Goal: Task Accomplishment & Management: Use online tool/utility

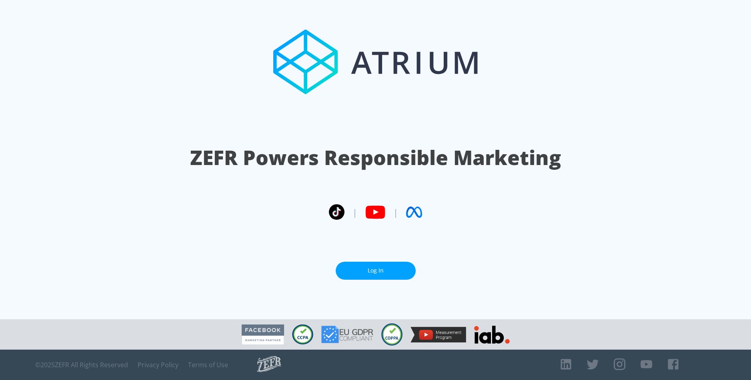
click at [386, 272] on link "Log In" at bounding box center [376, 271] width 80 height 18
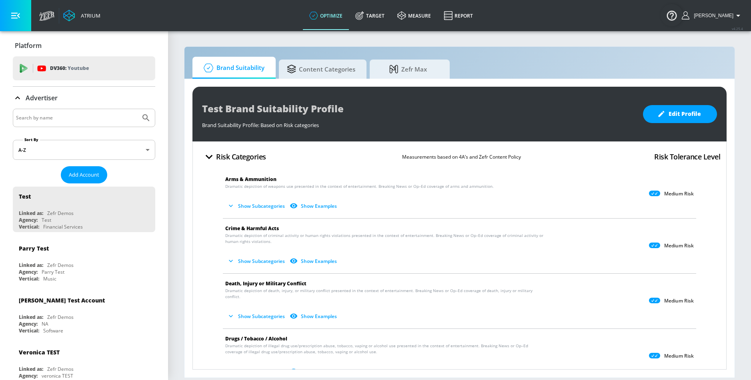
click at [94, 116] on input "Search by name" at bounding box center [76, 118] width 121 height 10
type input "telemundo"
click at [137, 109] on button "Submit Search" at bounding box center [146, 118] width 18 height 18
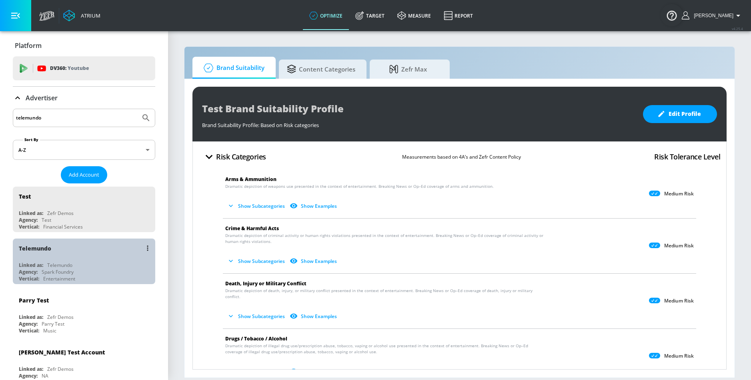
click at [56, 258] on div "Telemundo" at bounding box center [86, 248] width 134 height 19
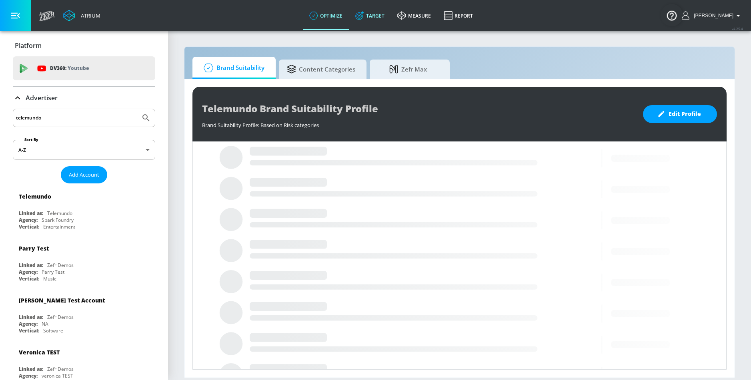
click at [383, 7] on link "Target" at bounding box center [370, 15] width 42 height 29
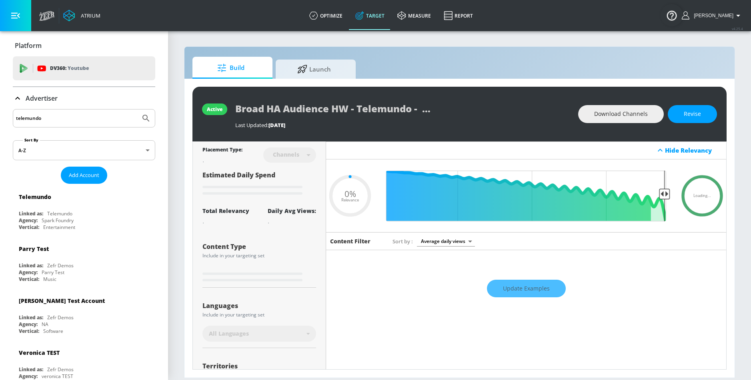
type input "0.05"
click at [325, 68] on span "Launch" at bounding box center [314, 67] width 61 height 19
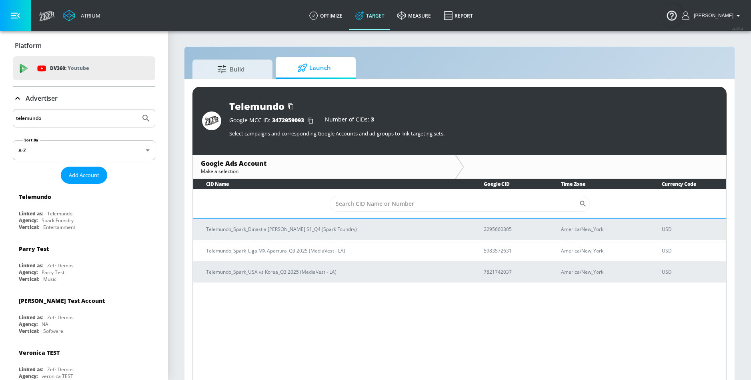
click at [317, 225] on p "Telemundo_Spark_Dinastia [PERSON_NAME] S1_Q4 (Spark Foundry)" at bounding box center [335, 229] width 258 height 8
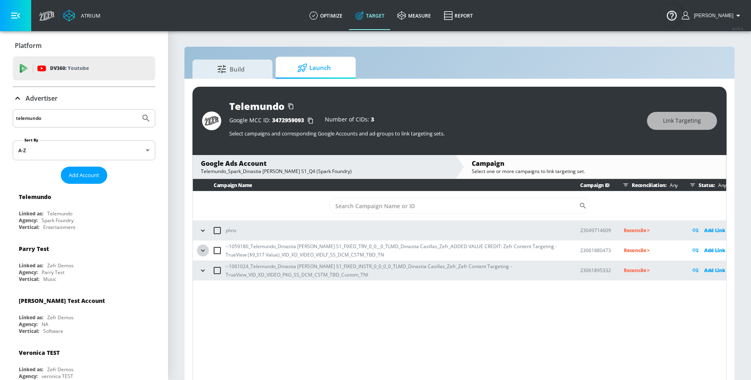
click at [207, 252] on button "button" at bounding box center [203, 251] width 12 height 12
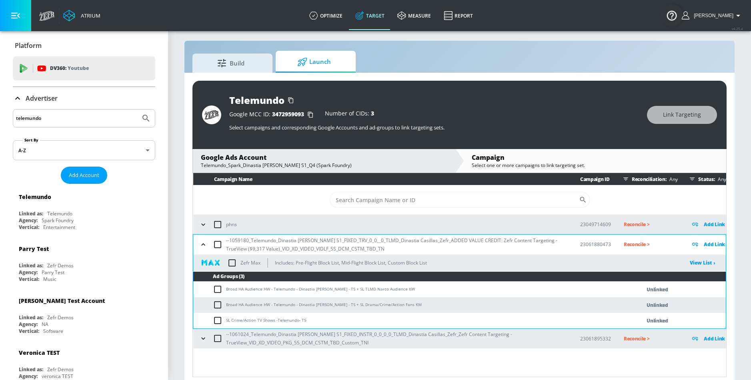
scroll to position [9, 0]
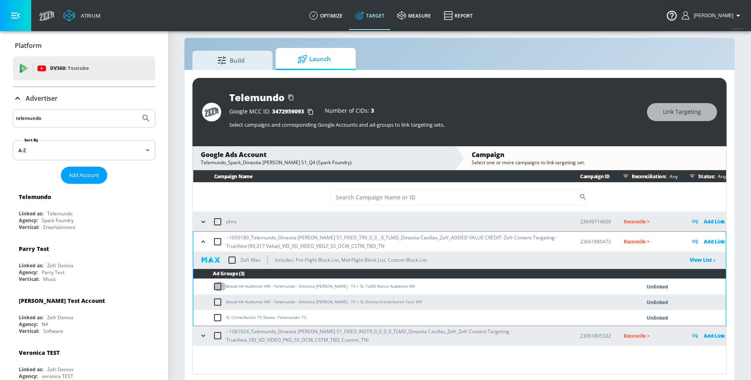
click at [218, 287] on input "checkbox" at bounding box center [219, 287] width 13 height 10
checkbox input "true"
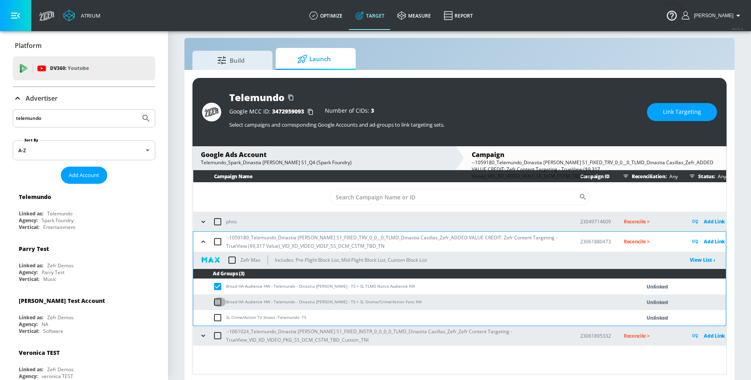
click at [217, 306] on input "checkbox" at bounding box center [219, 303] width 13 height 10
checkbox input "true"
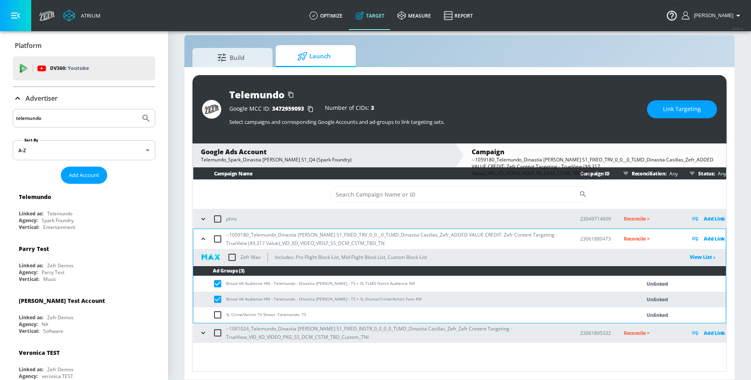
click at [205, 328] on button "button" at bounding box center [203, 333] width 12 height 12
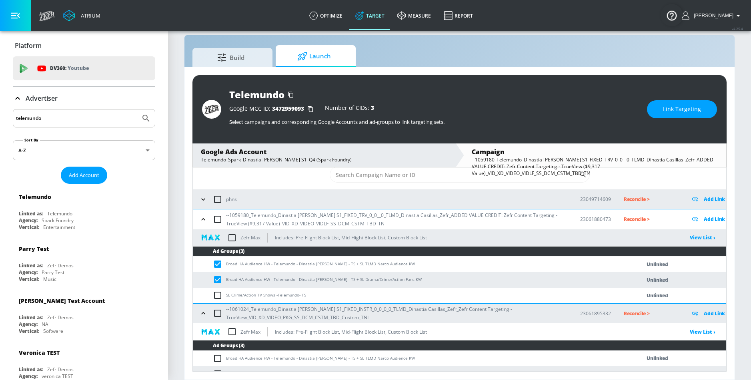
scroll to position [46, 0]
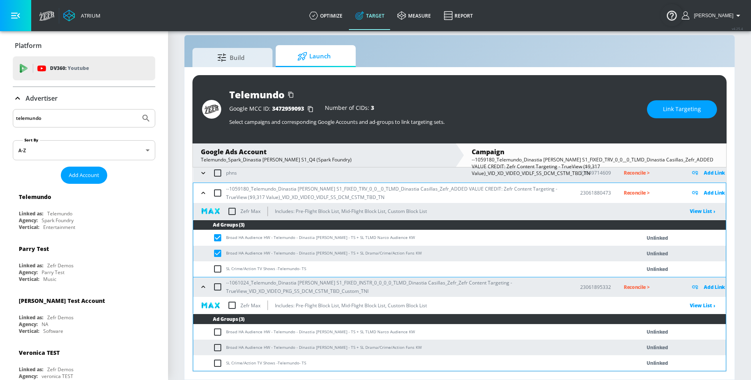
click at [224, 330] on input "checkbox" at bounding box center [219, 333] width 13 height 10
checkbox input "true"
click at [223, 344] on input "checkbox" at bounding box center [219, 348] width 13 height 10
checkbox input "true"
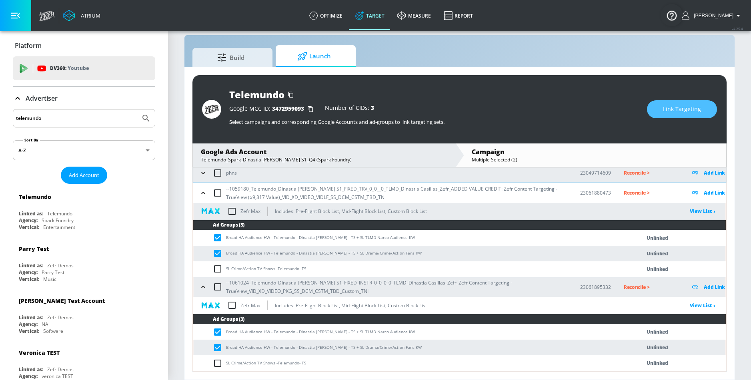
click at [697, 108] on span "Link Targeting" at bounding box center [682, 109] width 38 height 10
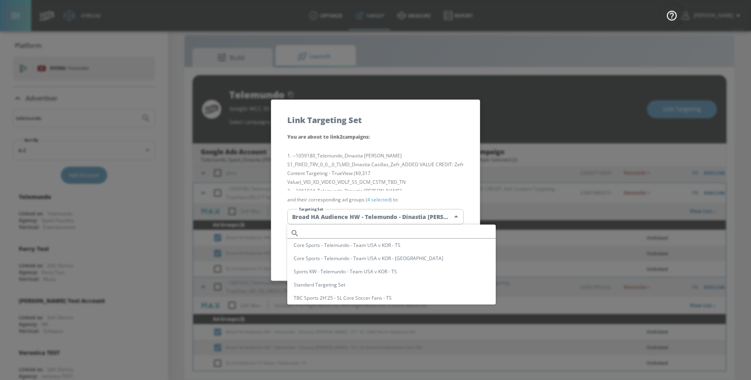
click at [425, 223] on body "Atrium optimize Target measure Report optimize Target measure Report v 4.25.4 […" at bounding box center [375, 184] width 751 height 392
click at [422, 283] on li "Broad HA Audience HW - Telemundo - Dinastia Casillas - TS" at bounding box center [391, 282] width 208 height 13
type input "ee0b4419-7bf4-425c-8c41-413a77a55506"
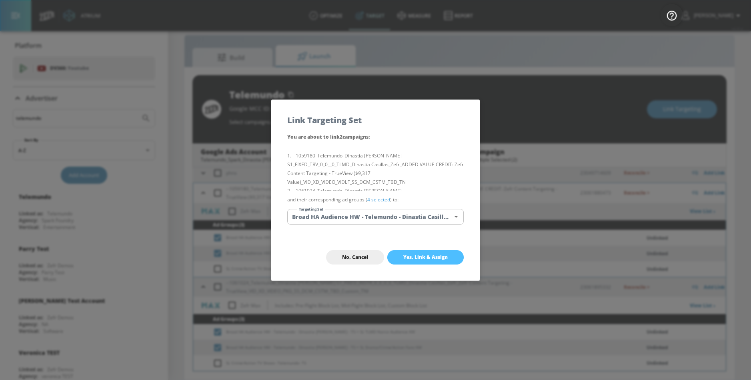
click at [435, 254] on span "Yes, Link & Assign" at bounding box center [425, 257] width 44 height 6
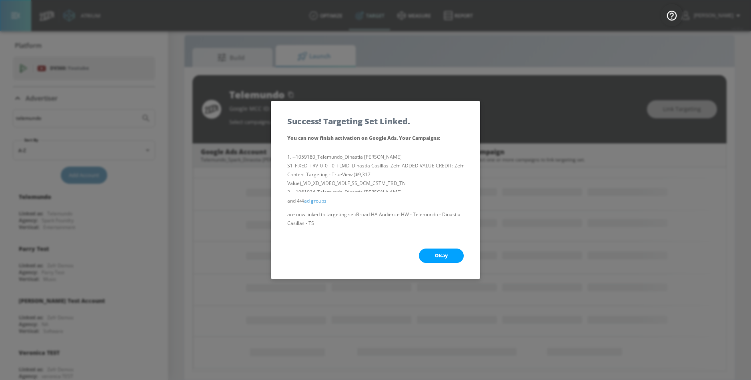
click at [446, 249] on button "Okay" at bounding box center [441, 256] width 45 height 14
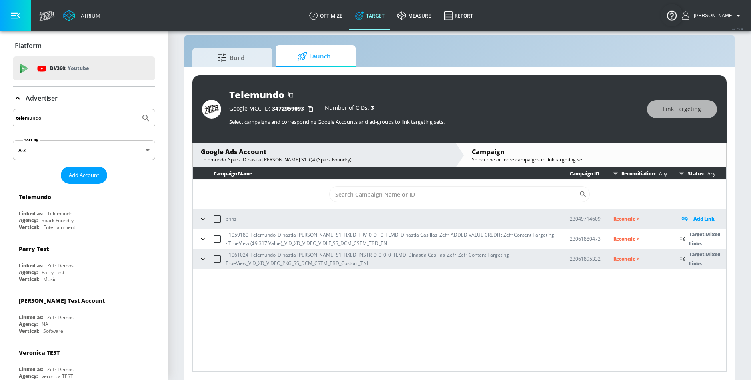
scroll to position [0, 0]
click at [198, 241] on button "button" at bounding box center [203, 239] width 12 height 12
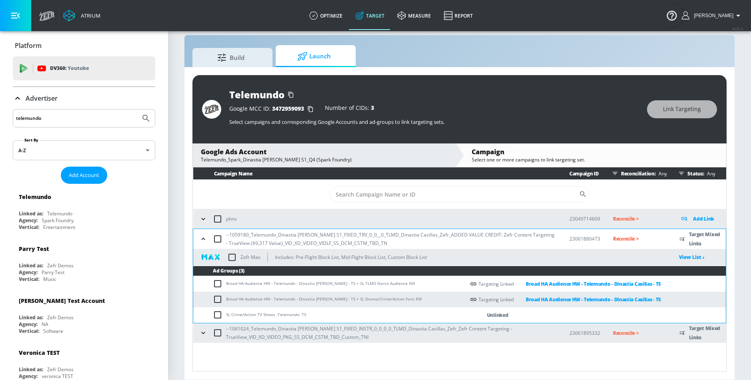
click at [202, 333] on icon "button" at bounding box center [203, 333] width 4 height 2
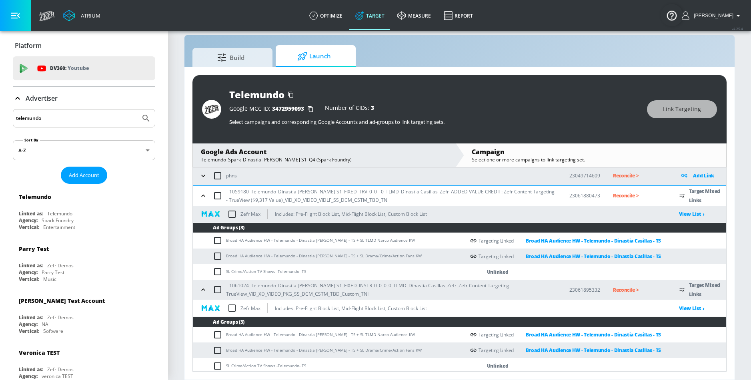
scroll to position [46, 0]
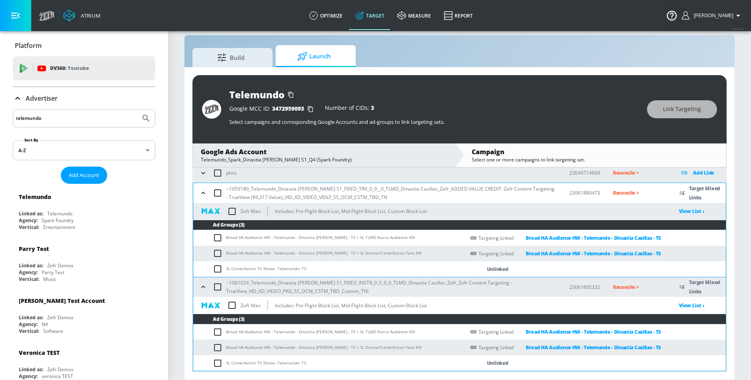
click at [222, 272] on input "checkbox" at bounding box center [219, 269] width 13 height 10
checkbox input "true"
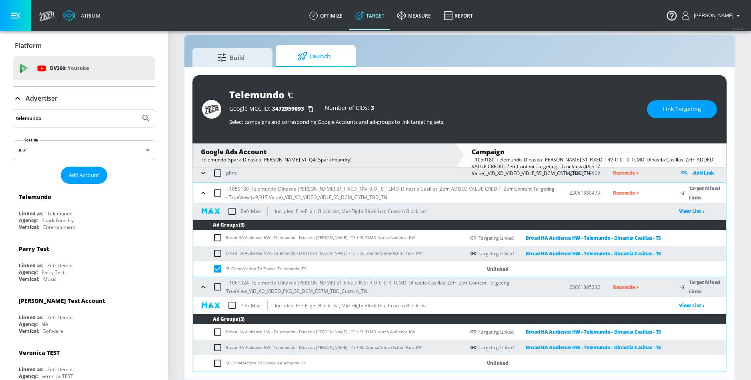
click at [222, 364] on input "checkbox" at bounding box center [219, 364] width 13 height 10
checkbox input "true"
click at [649, 107] on button "Link Targeting" at bounding box center [682, 109] width 70 height 18
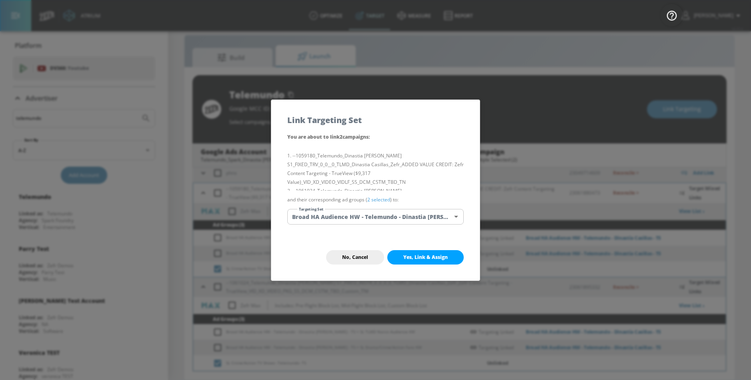
click at [426, 206] on div "You are about to link 2 campaign s : --1059180_Telemundo_Dinastia [PERSON_NAME]…" at bounding box center [375, 183] width 208 height 102
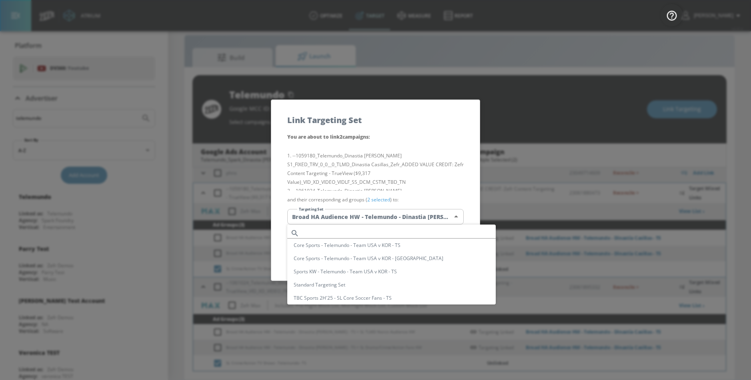
click at [423, 215] on body "Atrium optimize Target measure Report optimize Target measure Report v 4.25.4 […" at bounding box center [375, 184] width 751 height 392
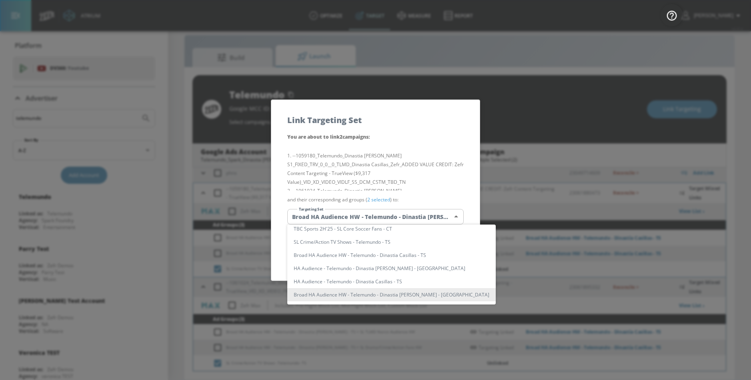
scroll to position [79, 0]
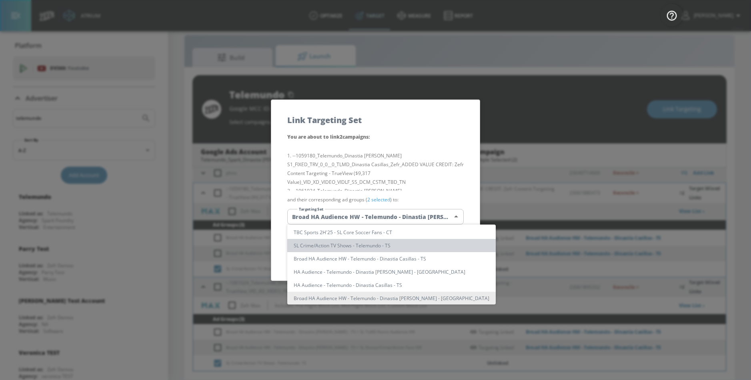
click at [410, 248] on li "SL Crime/Action TV Shows - Telemundo - TS" at bounding box center [391, 245] width 208 height 13
type input "a7995309-89fd-45cb-bc7e-5d8d65a8bd66"
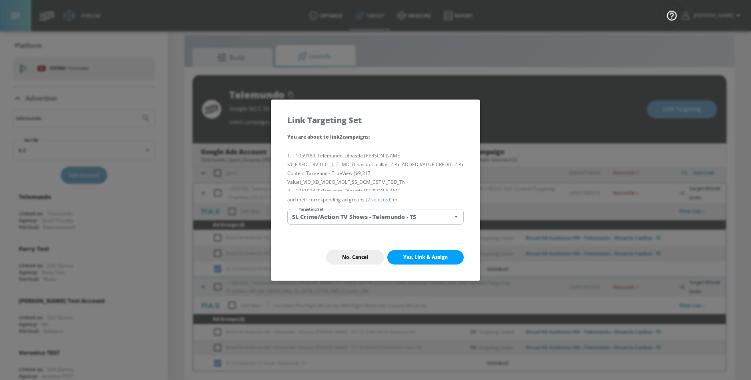
click at [412, 253] on button "Yes, Link & Assign" at bounding box center [425, 257] width 76 height 14
checkbox input "false"
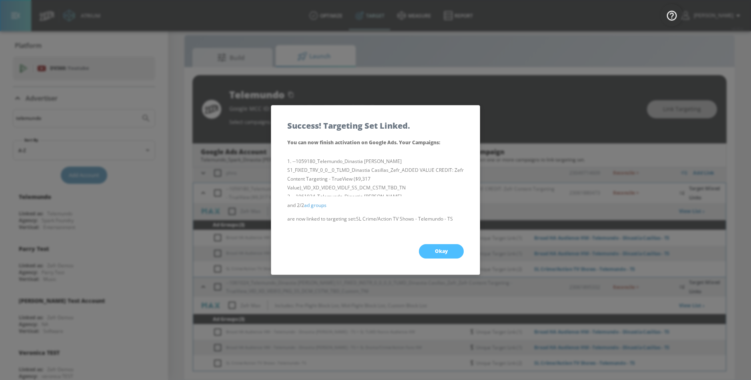
click at [452, 246] on button "Okay" at bounding box center [441, 251] width 45 height 14
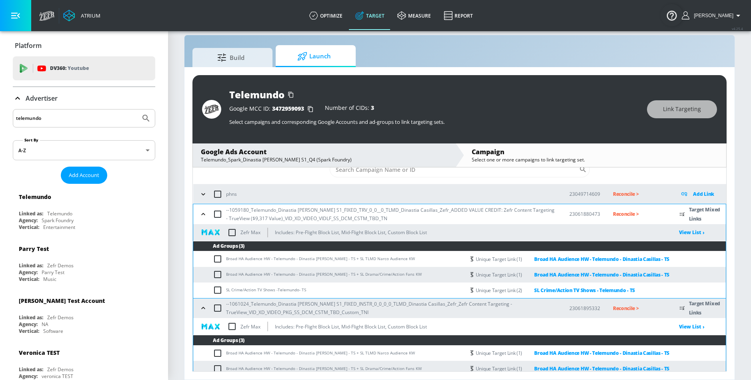
scroll to position [0, 0]
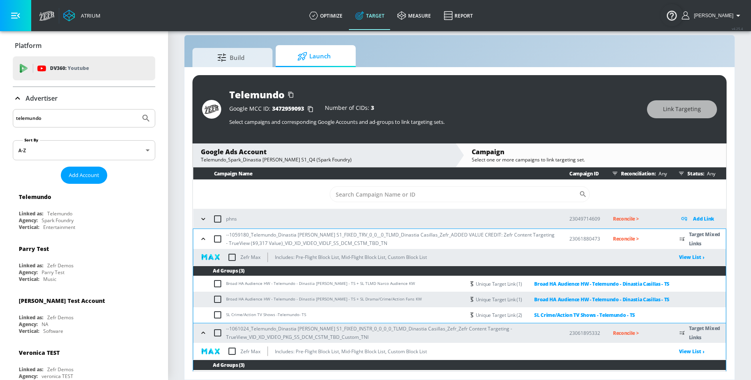
click at [232, 259] on input "checkbox" at bounding box center [232, 257] width 17 height 17
checkbox input "true"
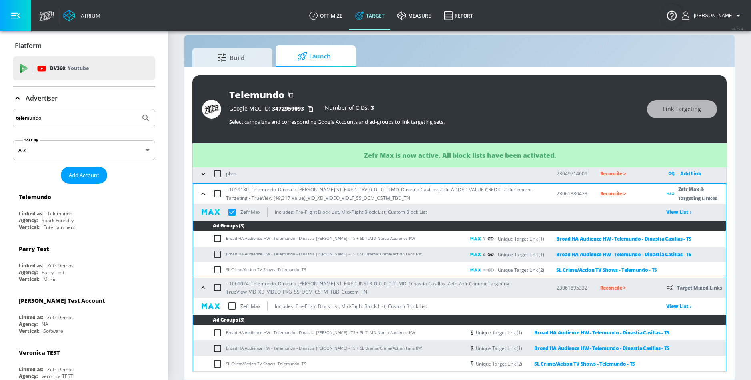
scroll to position [46, 0]
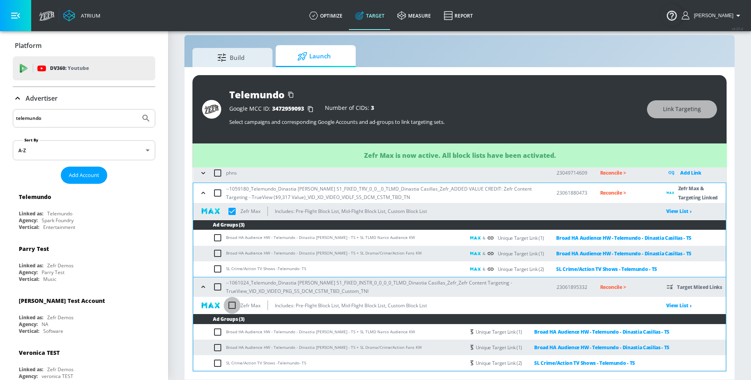
click at [232, 303] on input "checkbox" at bounding box center [232, 305] width 17 height 17
checkbox input "true"
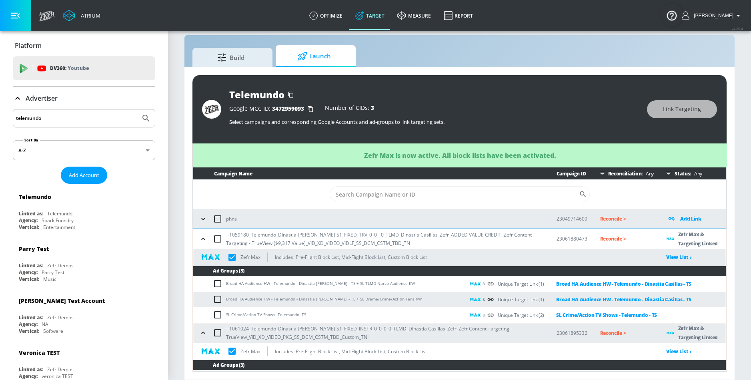
checkbox input "true"
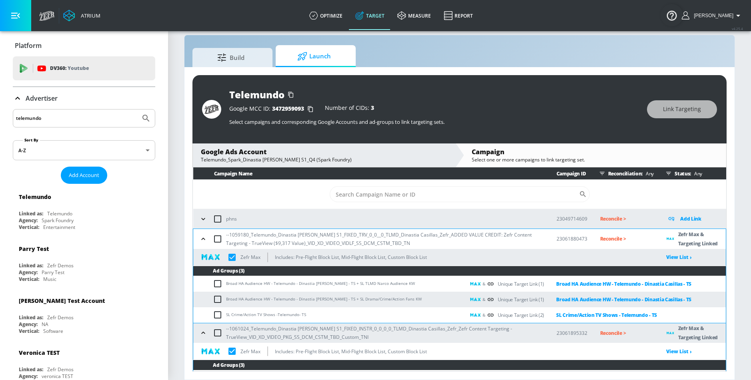
click at [604, 238] on p "Reconcile >" at bounding box center [627, 238] width 54 height 9
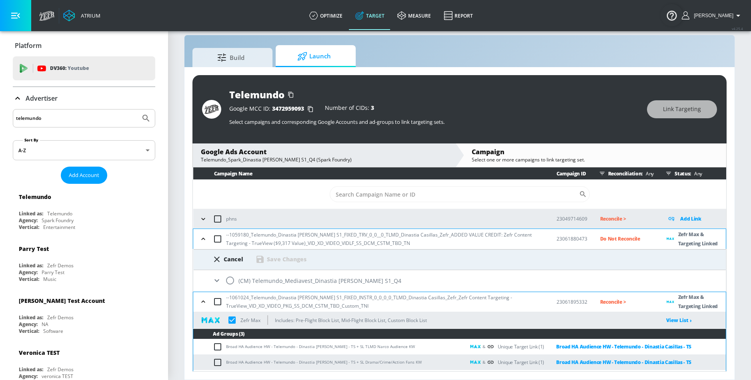
click at [238, 280] on div "(CM) Telemundo_Mediavest_Dinastia [PERSON_NAME] S1_Q4" at bounding box center [460, 280] width 532 height 21
click at [234, 281] on input "radio" at bounding box center [230, 280] width 17 height 17
radio input "true"
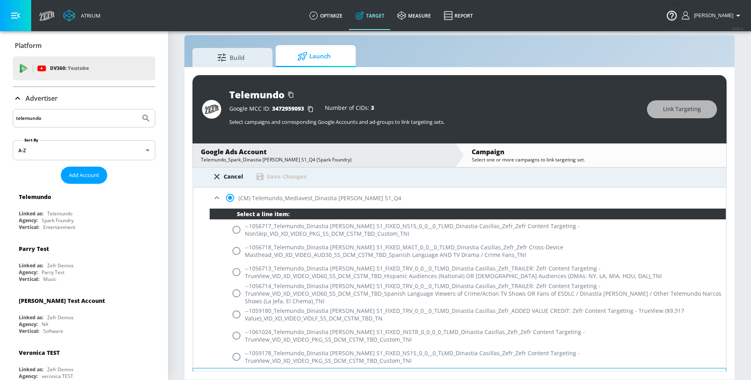
scroll to position [85, 0]
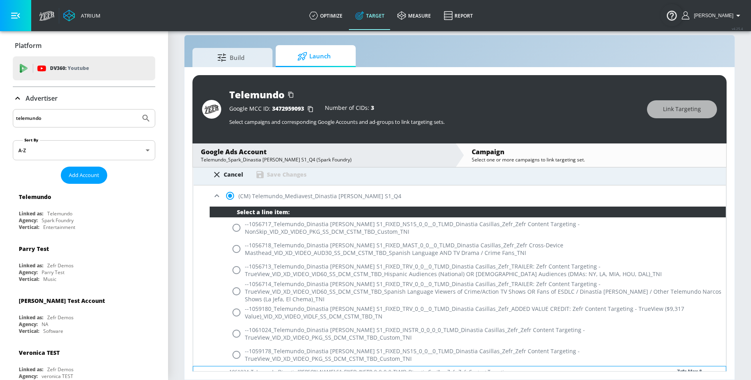
click at [233, 308] on input "radio" at bounding box center [236, 312] width 17 height 17
radio input "true"
click at [278, 179] on div "Save Changes" at bounding box center [280, 175] width 51 height 10
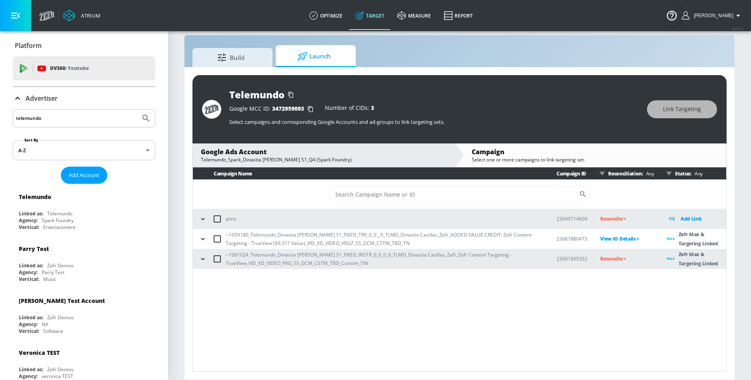
scroll to position [0, 0]
click at [200, 258] on icon "button" at bounding box center [203, 259] width 8 height 8
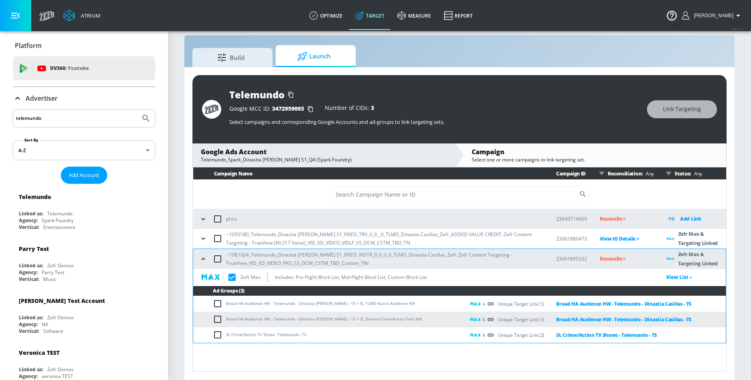
click at [602, 258] on p "Reconcile >" at bounding box center [627, 258] width 54 height 9
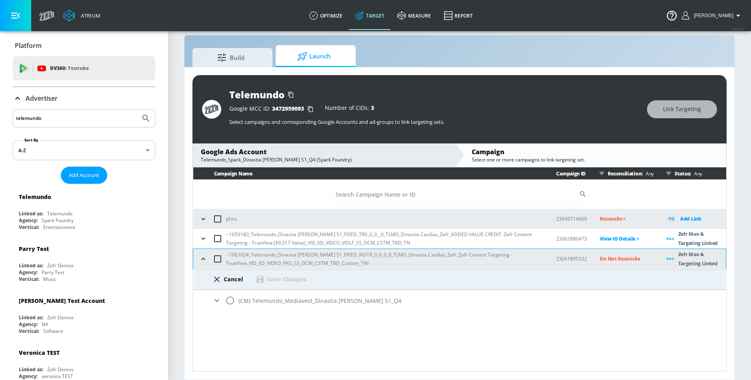
click at [244, 301] on div "(CM) Telemundo_Mediavest_Dinastia [PERSON_NAME] S1_Q4" at bounding box center [460, 300] width 532 height 21
click at [228, 302] on input "radio" at bounding box center [230, 300] width 17 height 17
radio input "true"
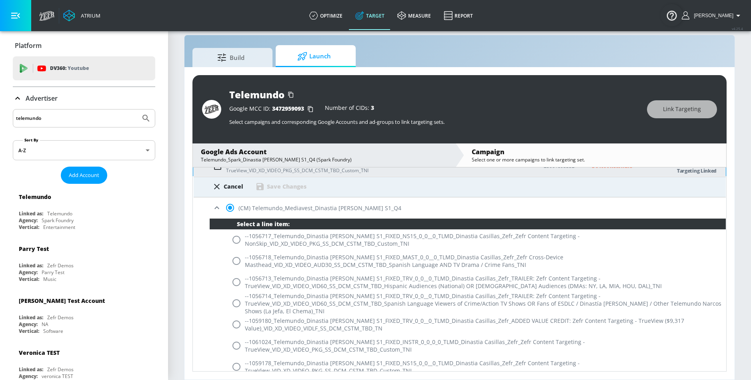
scroll to position [100, 0]
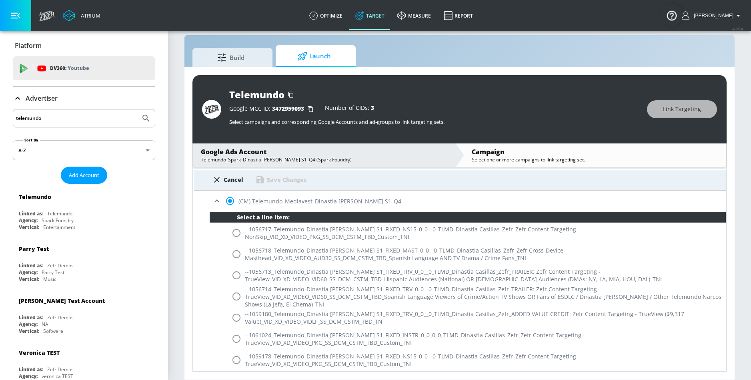
click at [236, 333] on input "radio" at bounding box center [236, 339] width 17 height 17
radio input "true"
click at [278, 183] on div "Save Changes" at bounding box center [287, 180] width 40 height 8
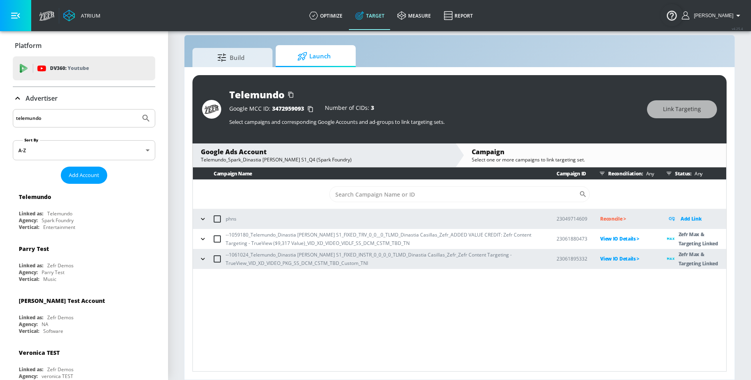
scroll to position [0, 0]
click at [205, 239] on icon "button" at bounding box center [203, 239] width 8 height 8
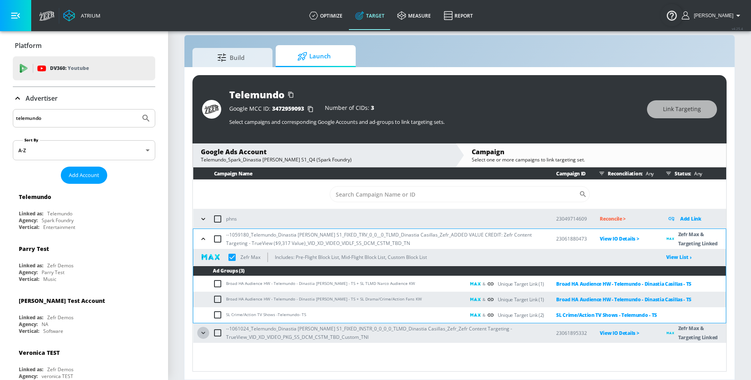
click at [206, 330] on icon "button" at bounding box center [203, 333] width 8 height 8
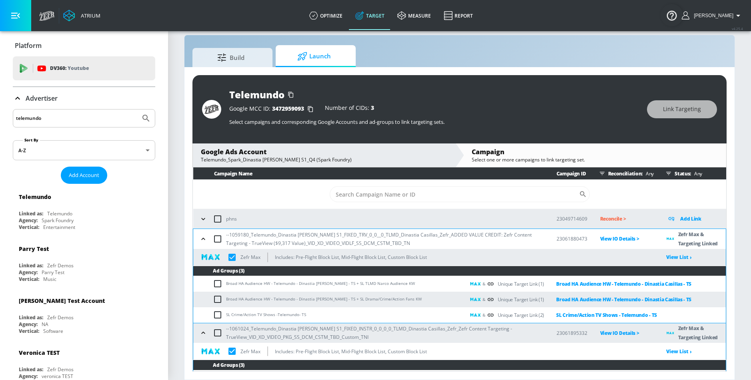
scroll to position [46, 0]
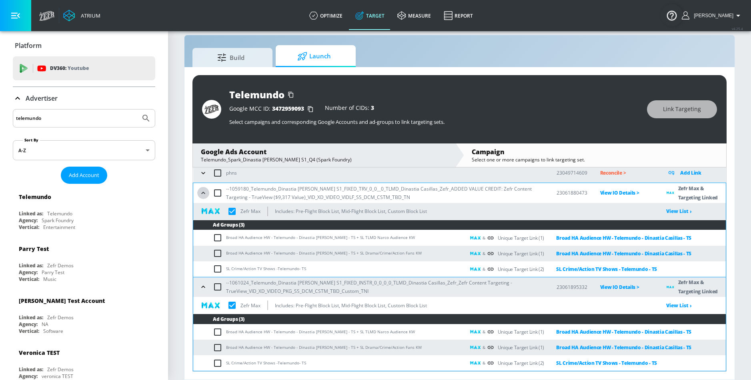
click at [204, 192] on icon "button" at bounding box center [203, 193] width 8 height 8
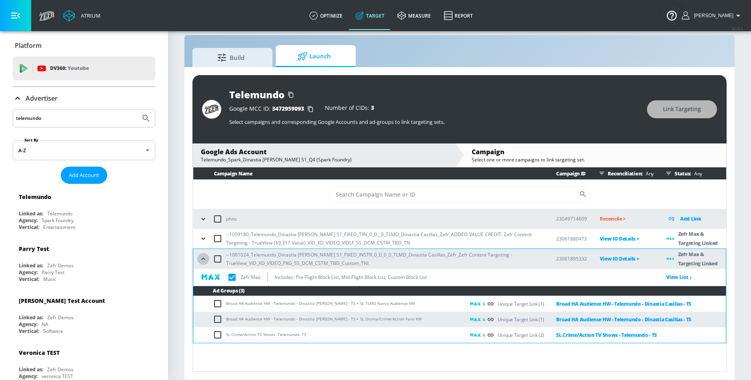
click at [204, 254] on button "button" at bounding box center [203, 259] width 12 height 12
